Goal: Go to known website: Access a specific website the user already knows

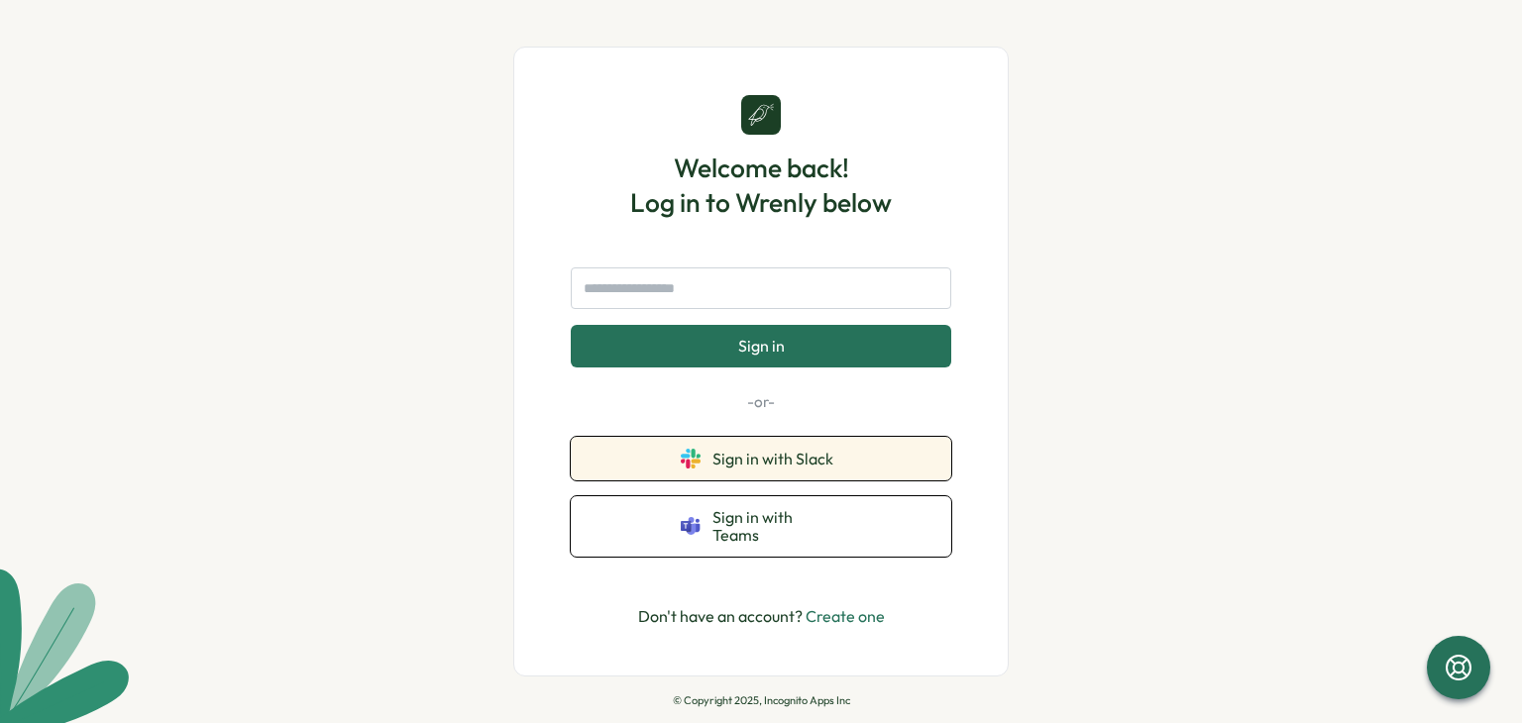
click at [828, 468] on span "Sign in with Slack" at bounding box center [776, 459] width 129 height 18
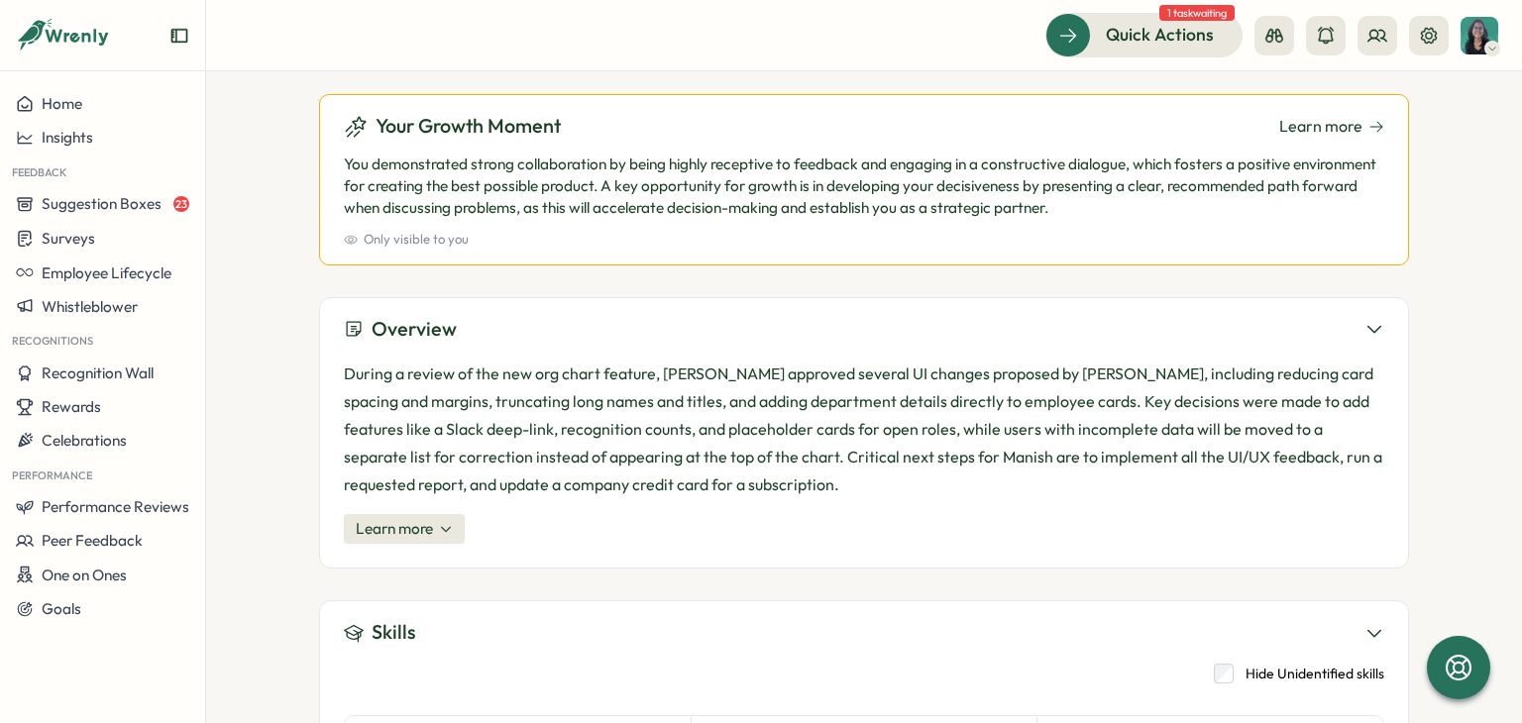
scroll to position [99, 0]
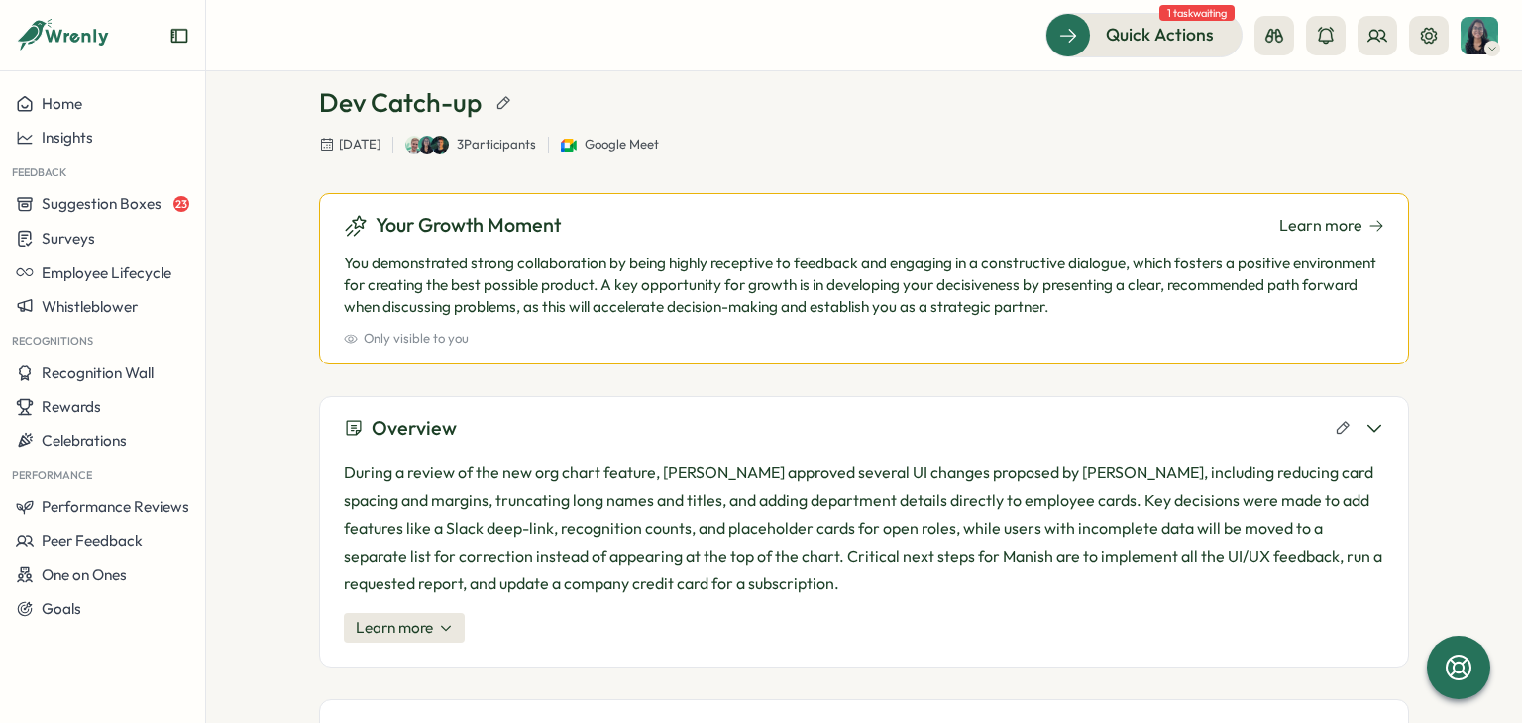
click at [1374, 427] on icon at bounding box center [1374, 428] width 13 height 6
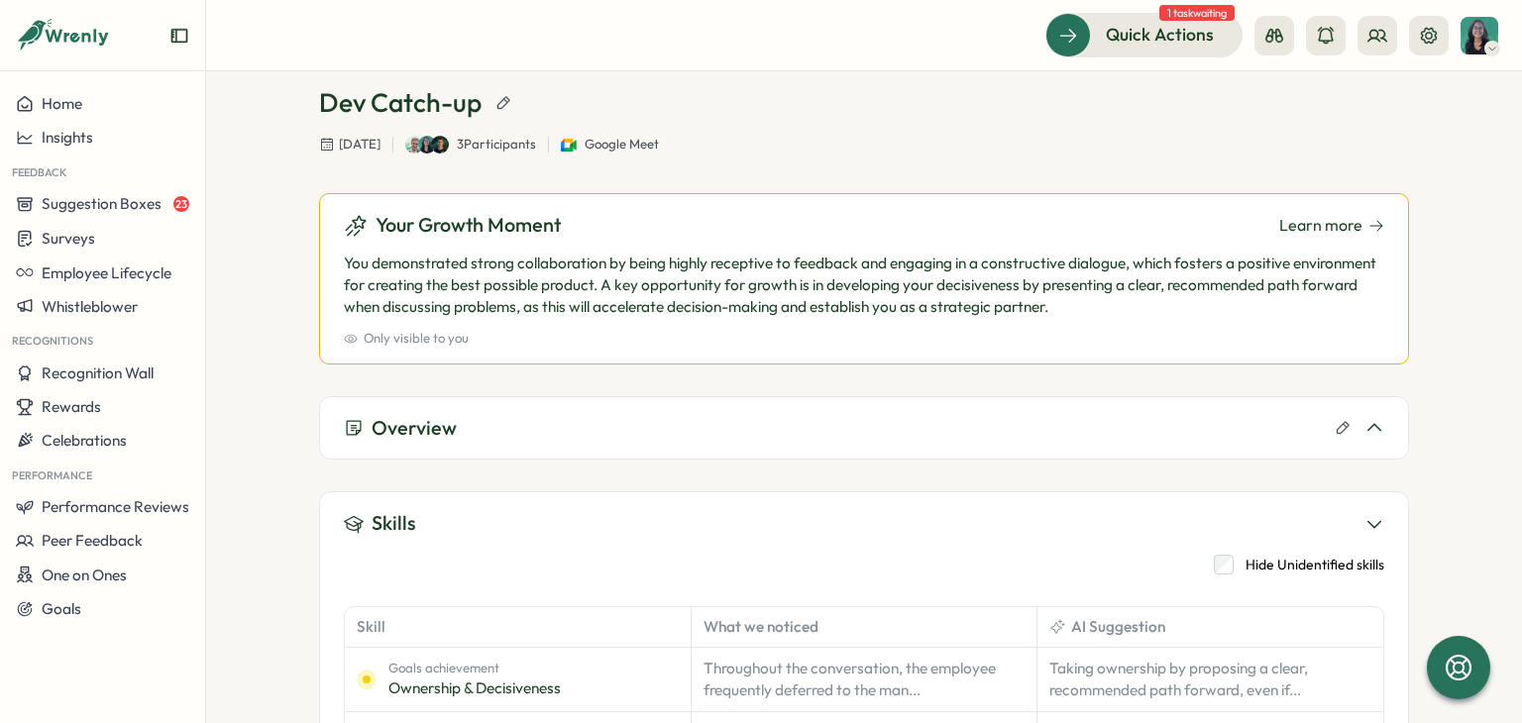
click at [1374, 427] on icon at bounding box center [1374, 427] width 13 height 6
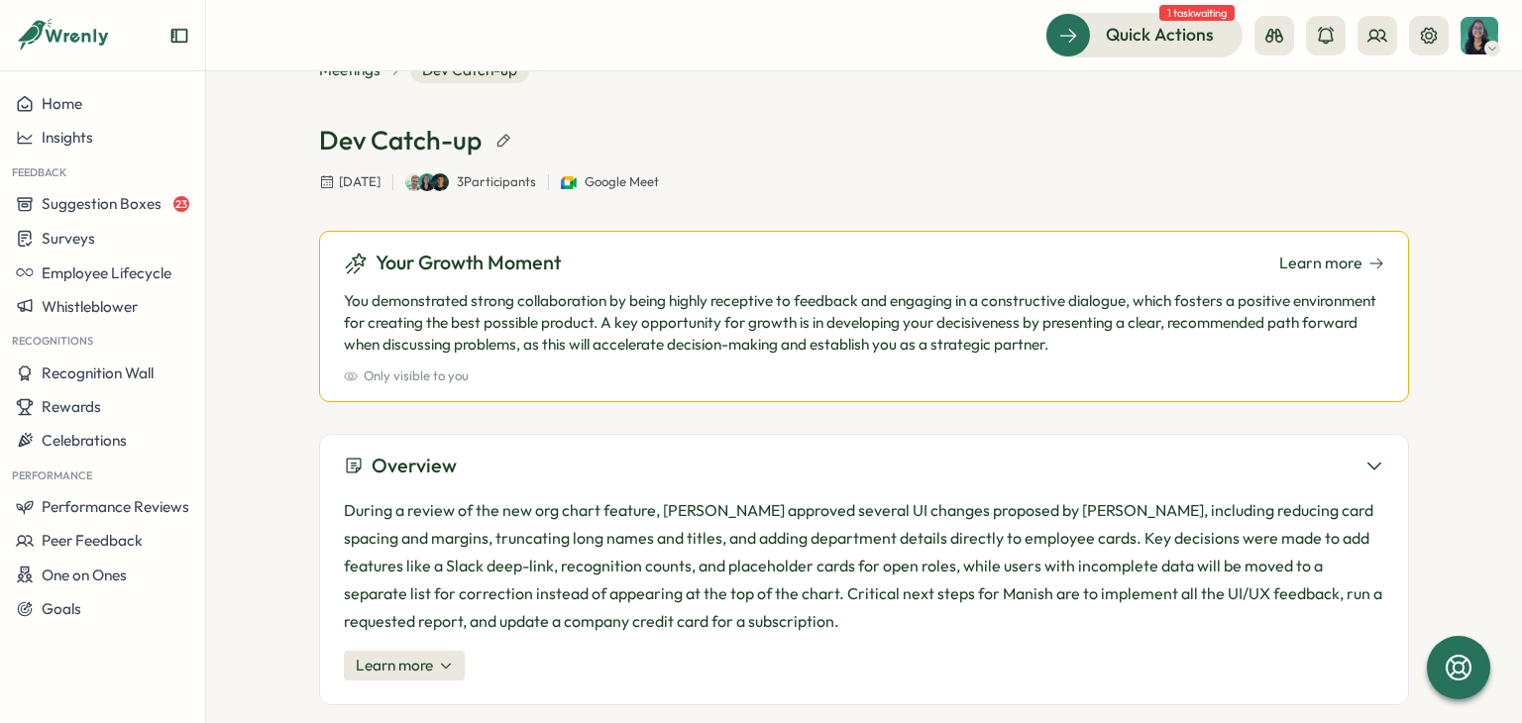
scroll to position [0, 0]
